Goal: Check status: Check status

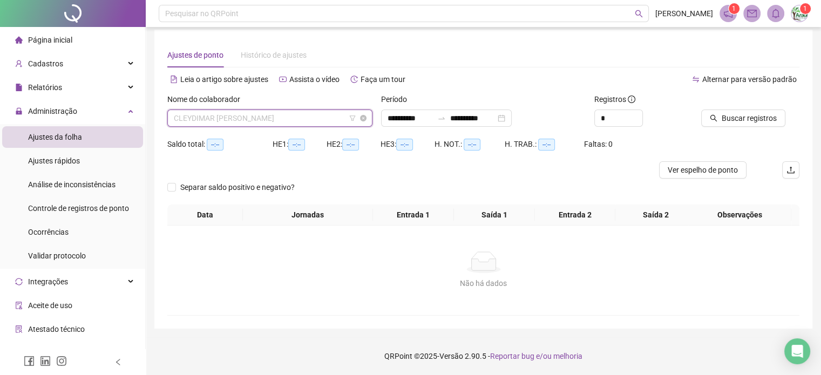
scroll to position [52, 0]
click at [277, 114] on span "CLEYDIMAR [PERSON_NAME]" at bounding box center [270, 118] width 192 height 16
click at [273, 110] on span "CLEYDIMAR [PERSON_NAME]" at bounding box center [270, 118] width 192 height 16
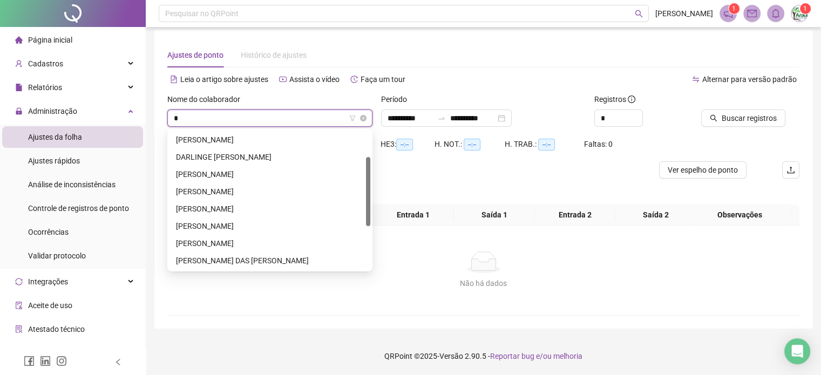
type input "**"
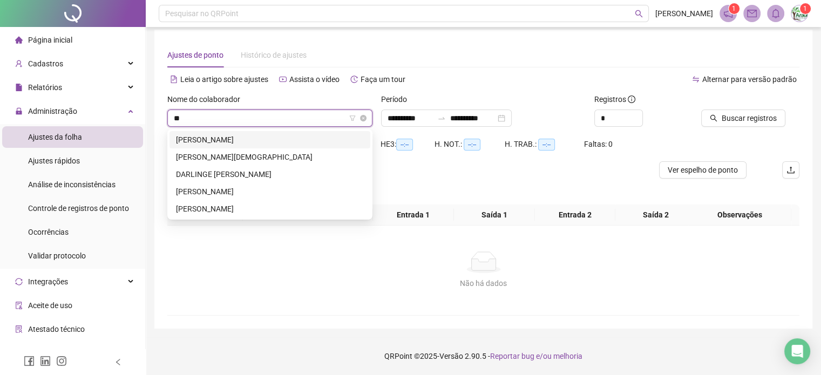
scroll to position [0, 0]
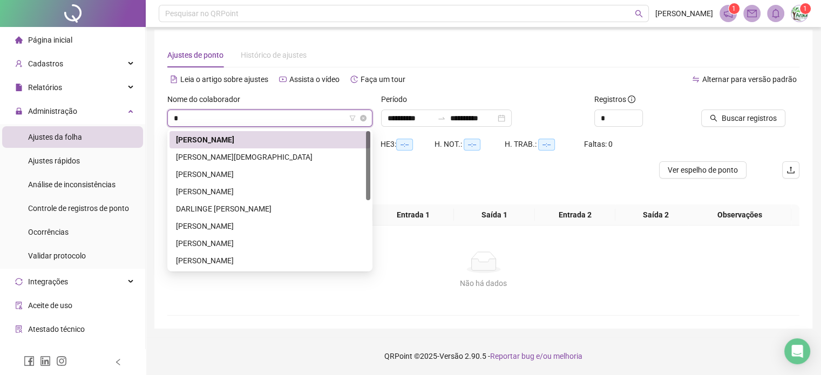
type input "**"
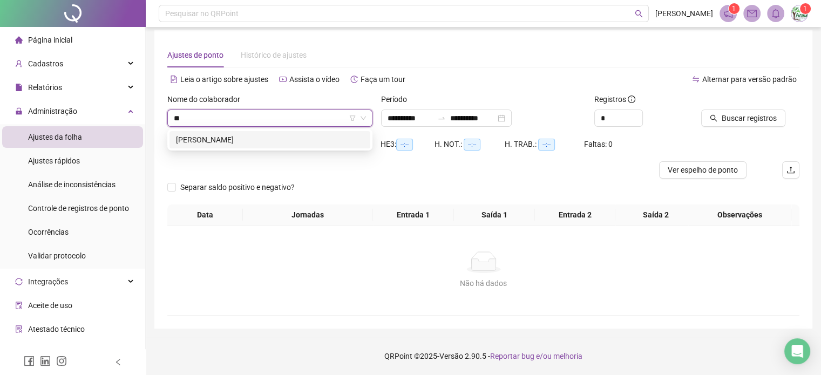
click at [276, 136] on div "[PERSON_NAME]" at bounding box center [270, 140] width 188 height 12
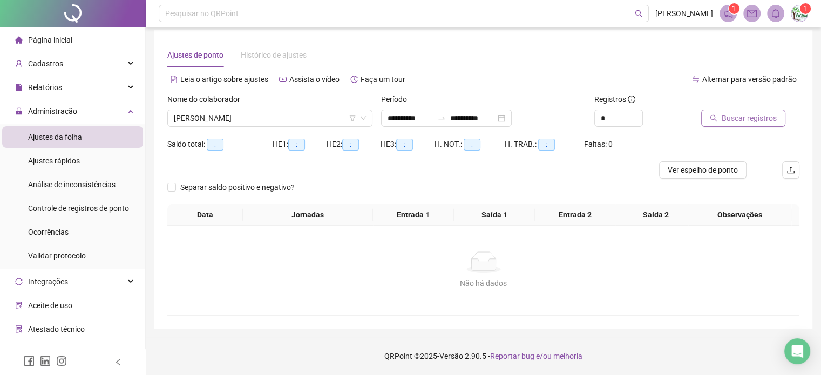
click at [743, 115] on span "Buscar registros" at bounding box center [749, 118] width 55 height 12
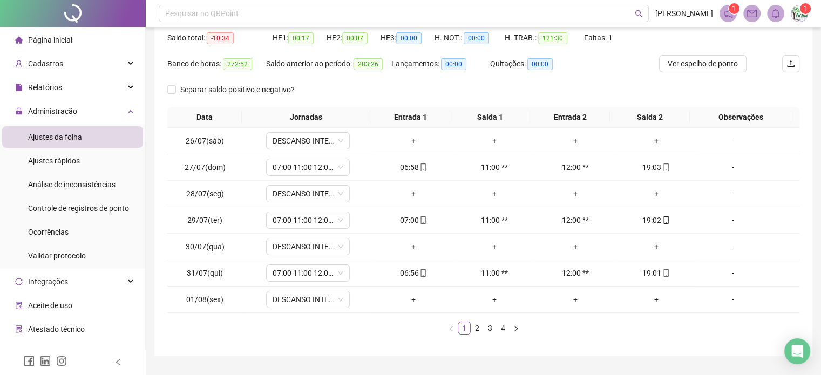
scroll to position [135, 0]
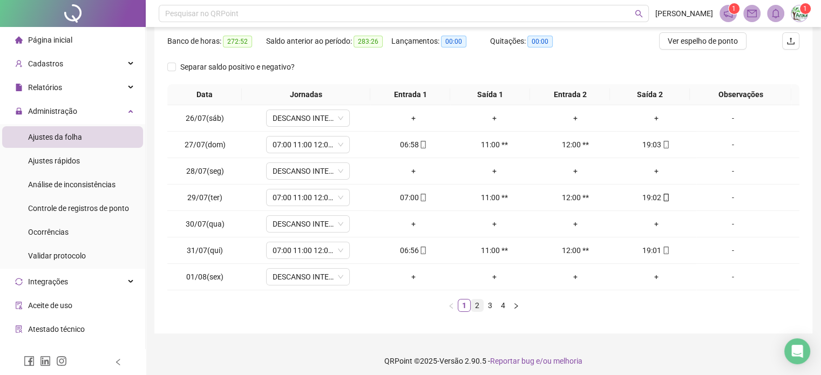
click at [479, 308] on link "2" at bounding box center [477, 306] width 12 height 12
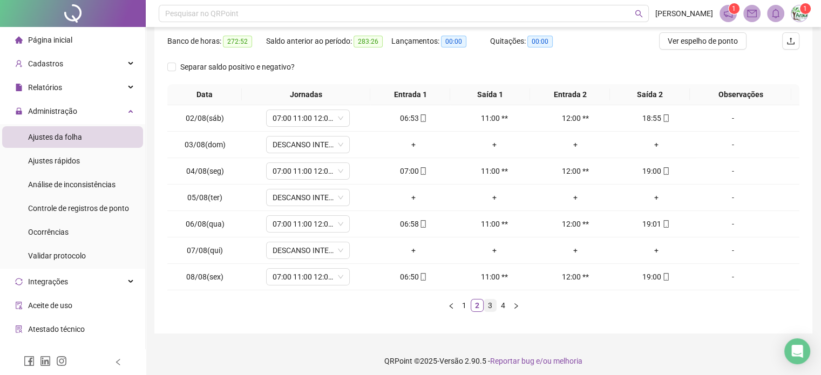
click at [491, 306] on link "3" at bounding box center [490, 306] width 12 height 12
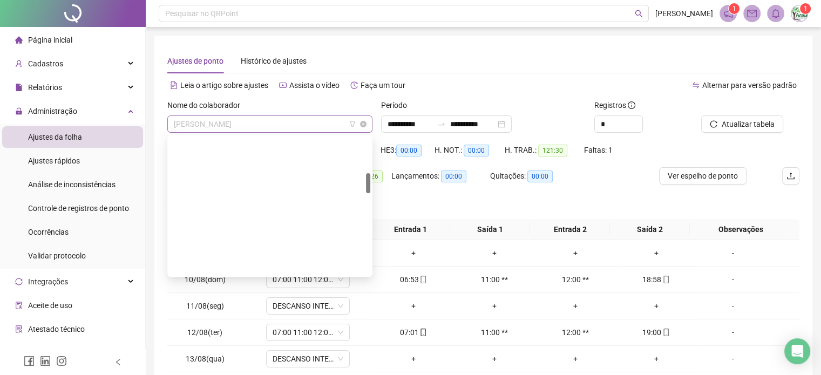
scroll to position [242, 0]
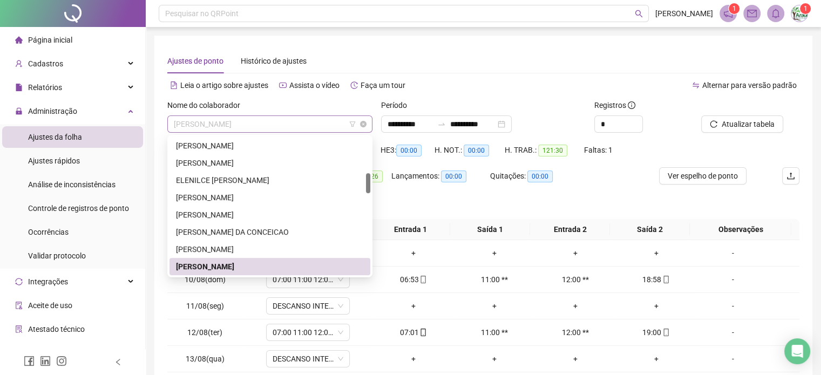
click at [282, 126] on span "[PERSON_NAME]" at bounding box center [270, 124] width 192 height 16
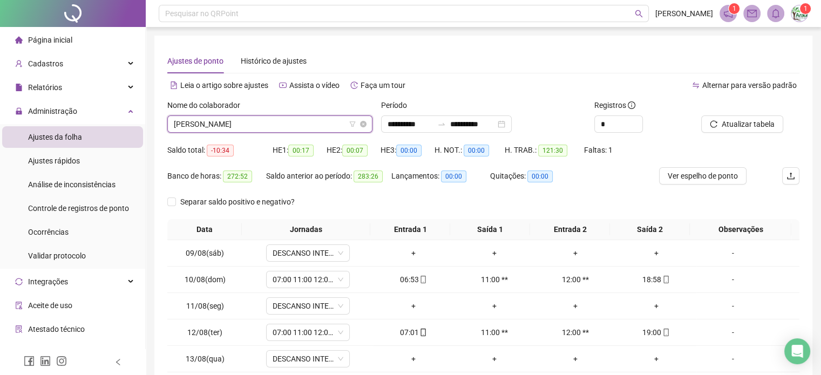
click at [187, 121] on span "[PERSON_NAME]" at bounding box center [270, 124] width 192 height 16
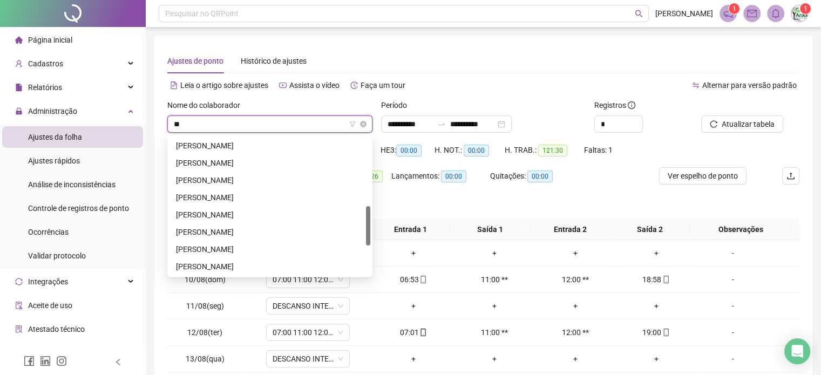
scroll to position [17, 0]
type input "***"
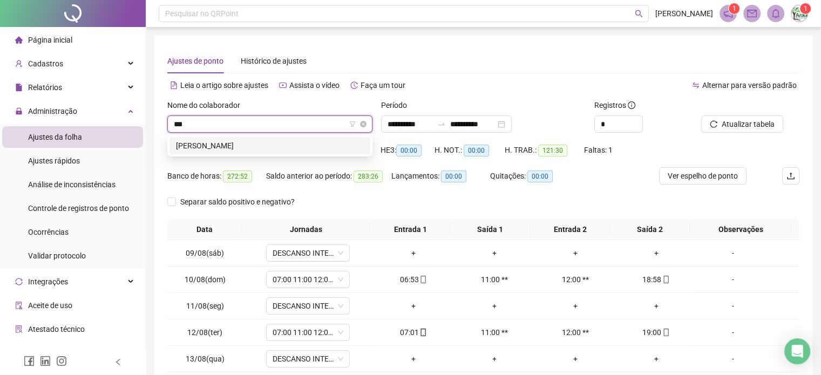
scroll to position [0, 0]
click at [242, 146] on div "[PERSON_NAME]" at bounding box center [270, 146] width 188 height 12
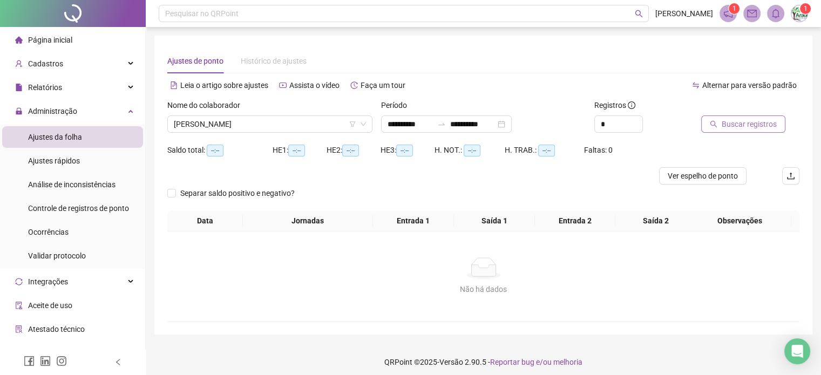
click at [744, 121] on span "Buscar registros" at bounding box center [749, 124] width 55 height 12
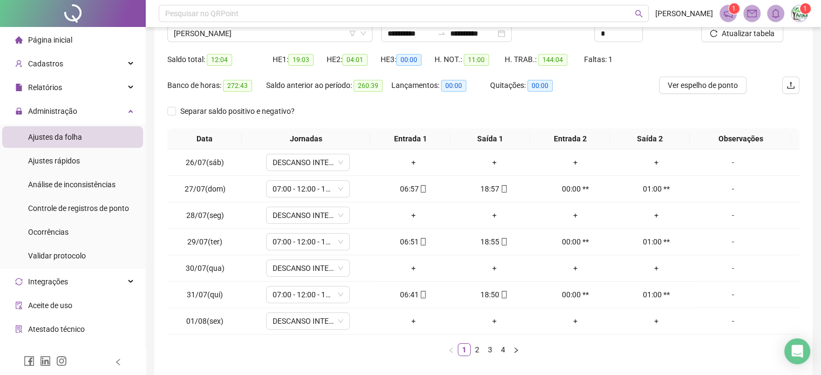
scroll to position [108, 0]
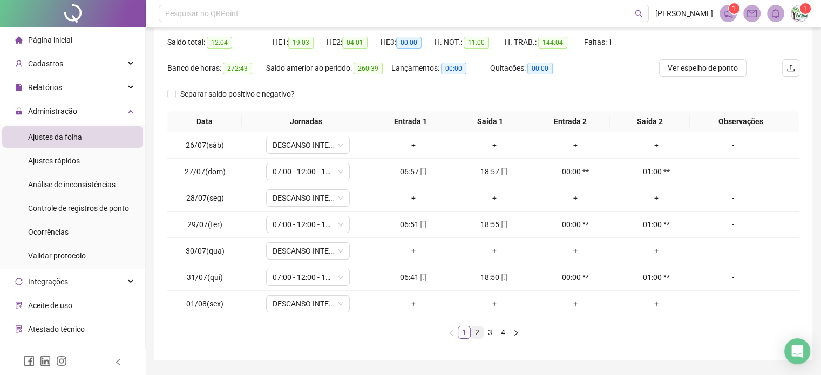
click at [478, 336] on link "2" at bounding box center [477, 332] width 12 height 12
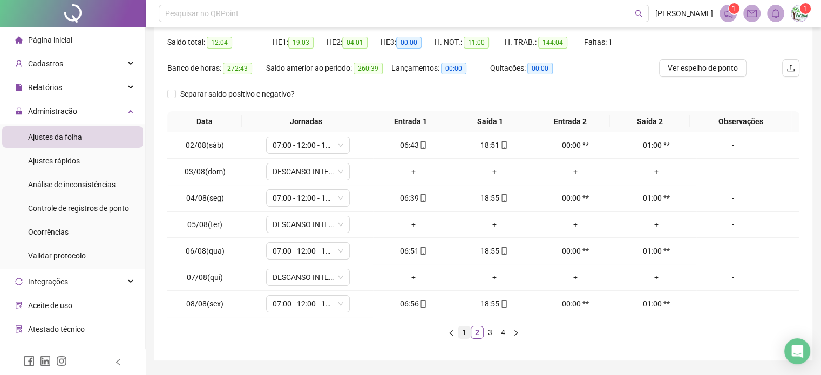
click at [466, 331] on link "1" at bounding box center [464, 332] width 12 height 12
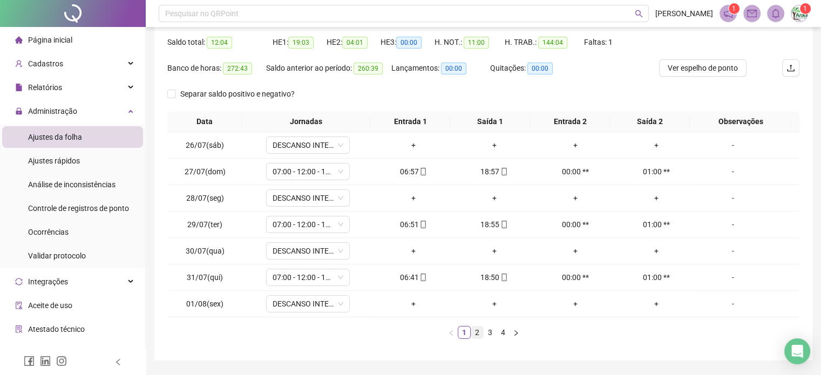
click at [480, 331] on link "2" at bounding box center [477, 332] width 12 height 12
